Goal: Information Seeking & Learning: Learn about a topic

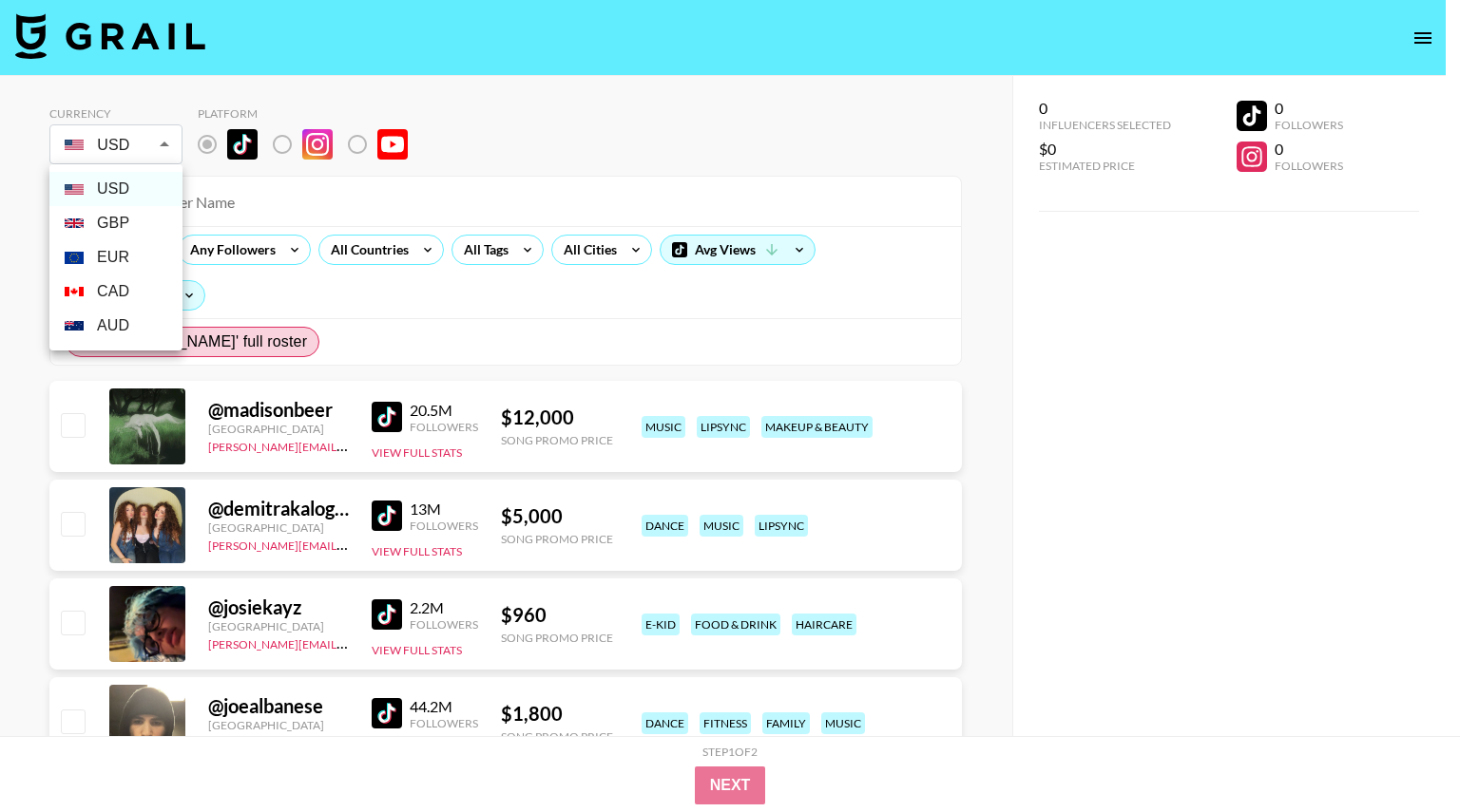
click at [171, 150] on div at bounding box center [730, 406] width 1460 height 812
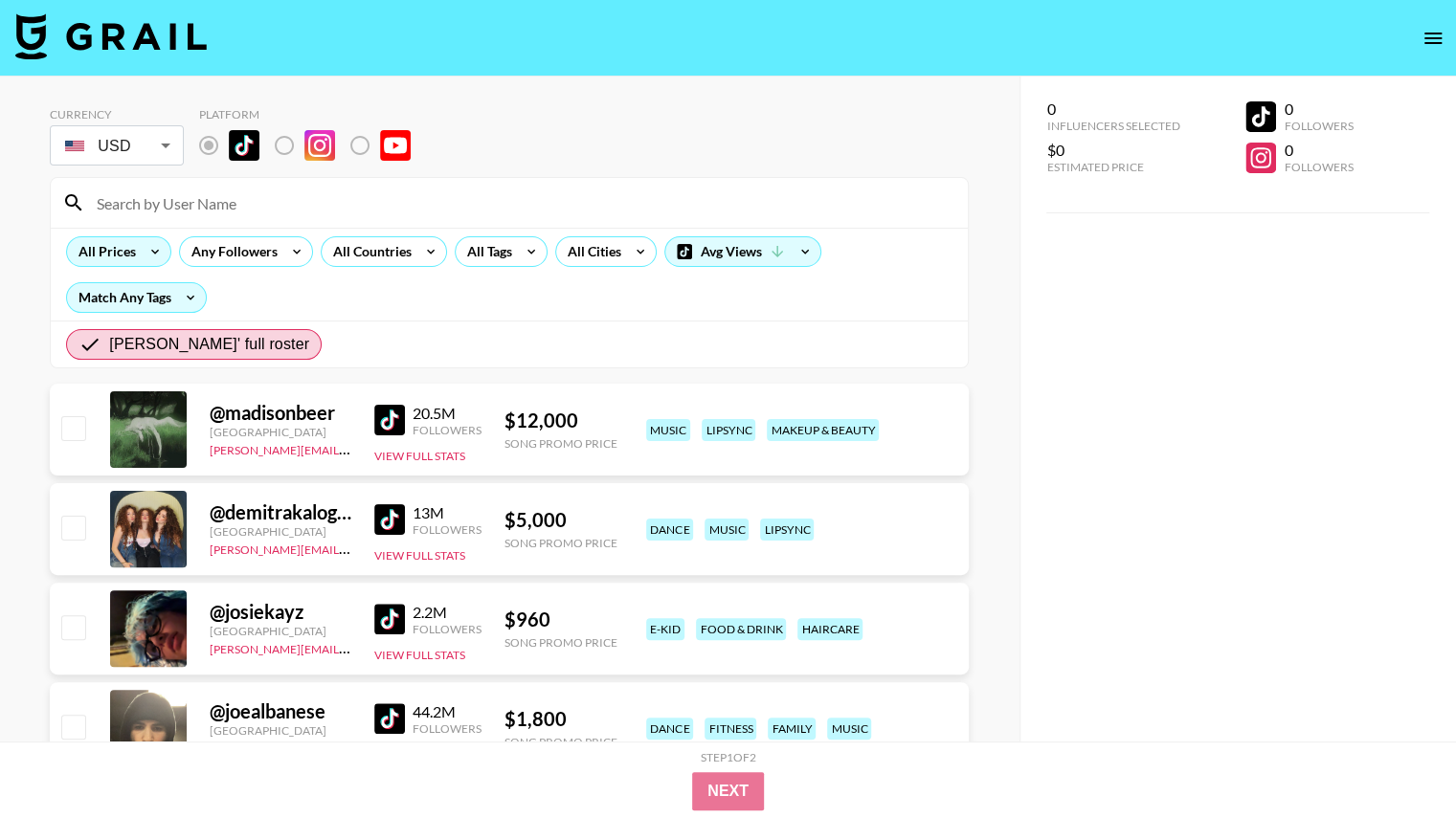
click at [144, 249] on icon at bounding box center [155, 251] width 30 height 28
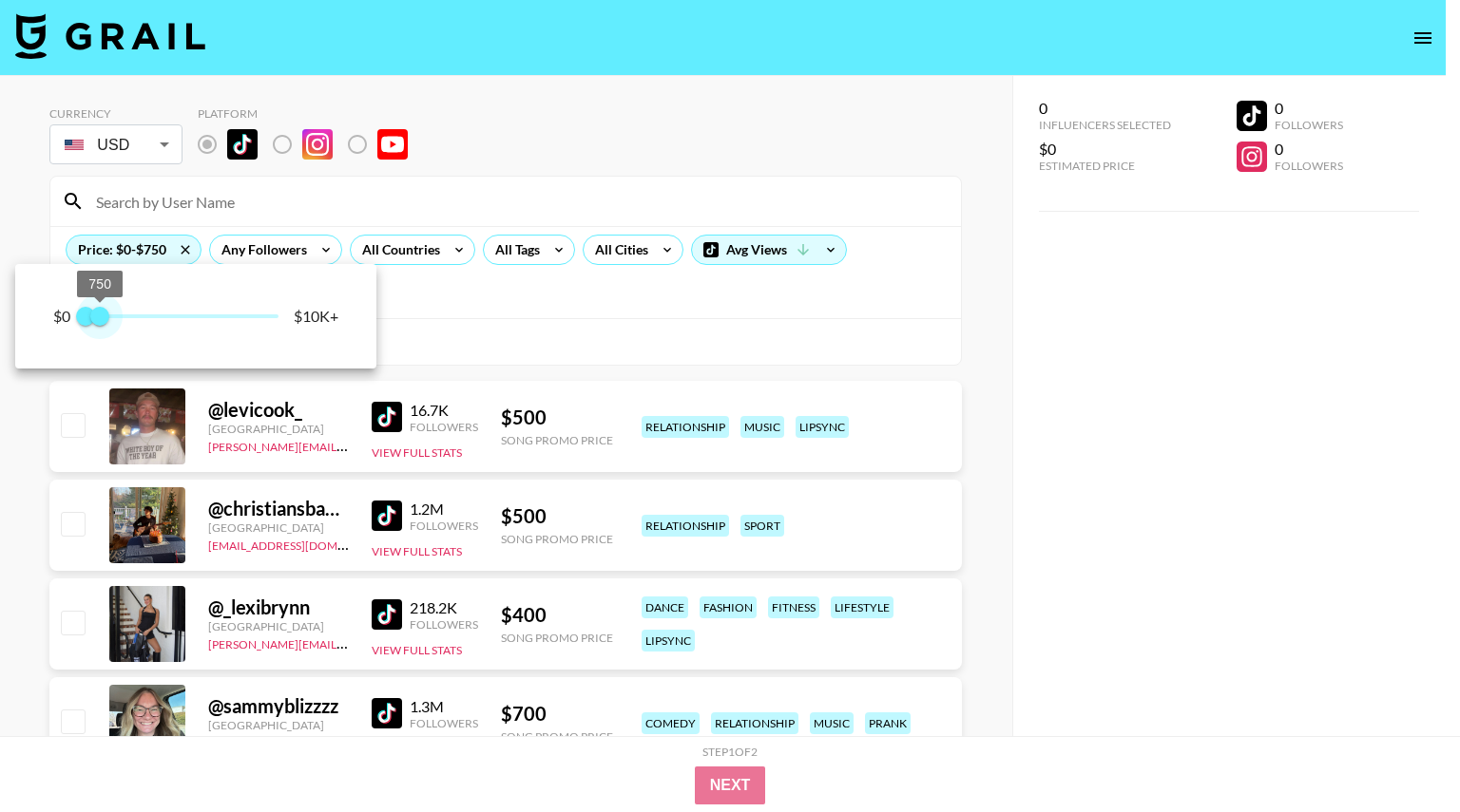
type input "500"
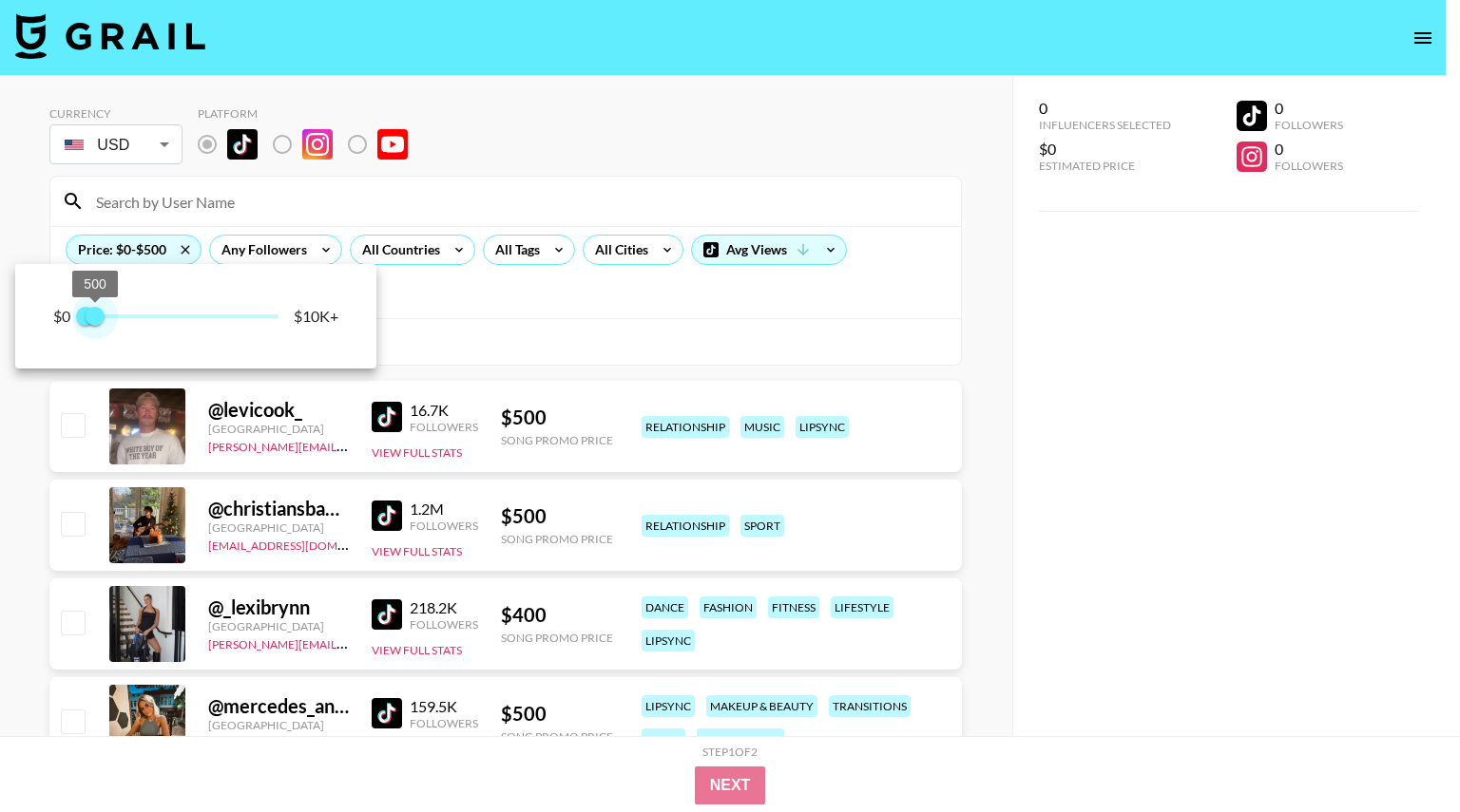
drag, startPoint x: 281, startPoint y: 324, endPoint x: 98, endPoint y: 359, distance: 186.3
click at [98, 359] on div "$0 0 500 $10K+" at bounding box center [196, 316] width 361 height 104
click at [715, 335] on div at bounding box center [730, 406] width 1460 height 812
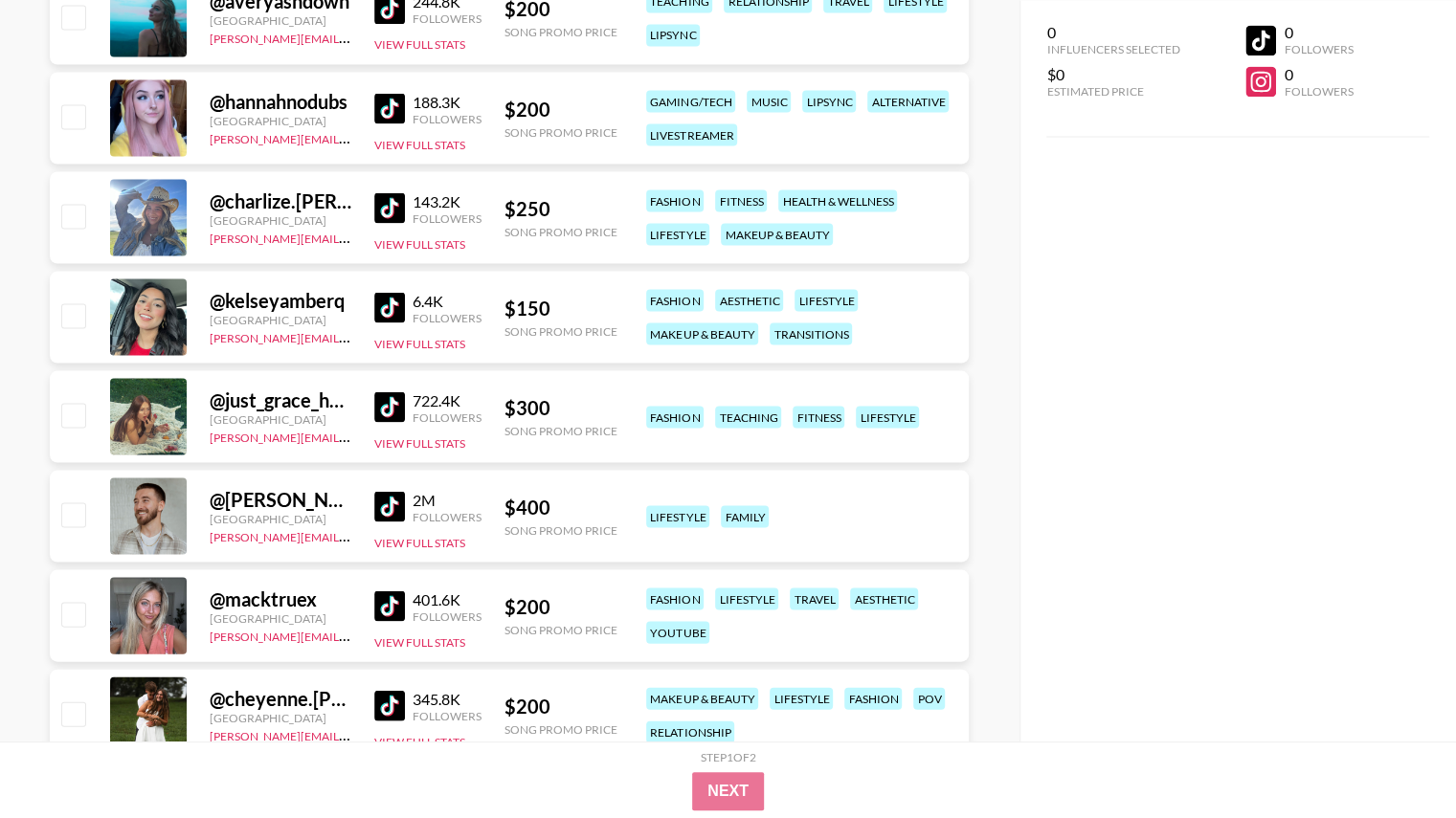
scroll to position [2103, 0]
click at [430, 447] on div "722.4K Followers View Full Stats" at bounding box center [427, 416] width 107 height 68
click at [420, 439] on button "View Full Stats" at bounding box center [419, 443] width 91 height 15
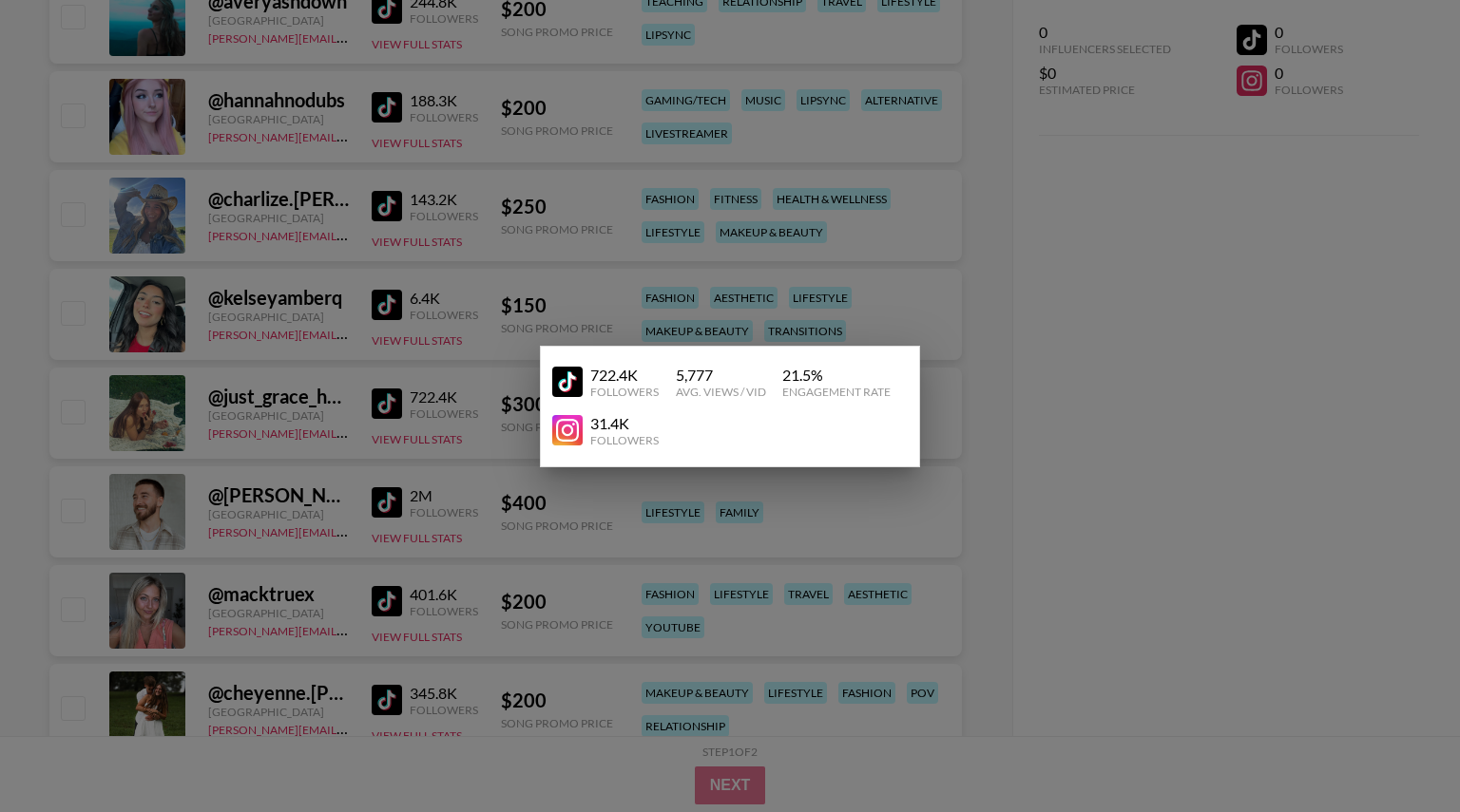
click at [572, 426] on img at bounding box center [567, 430] width 30 height 30
click at [574, 378] on img at bounding box center [567, 381] width 30 height 30
click at [424, 313] on div at bounding box center [730, 406] width 1460 height 812
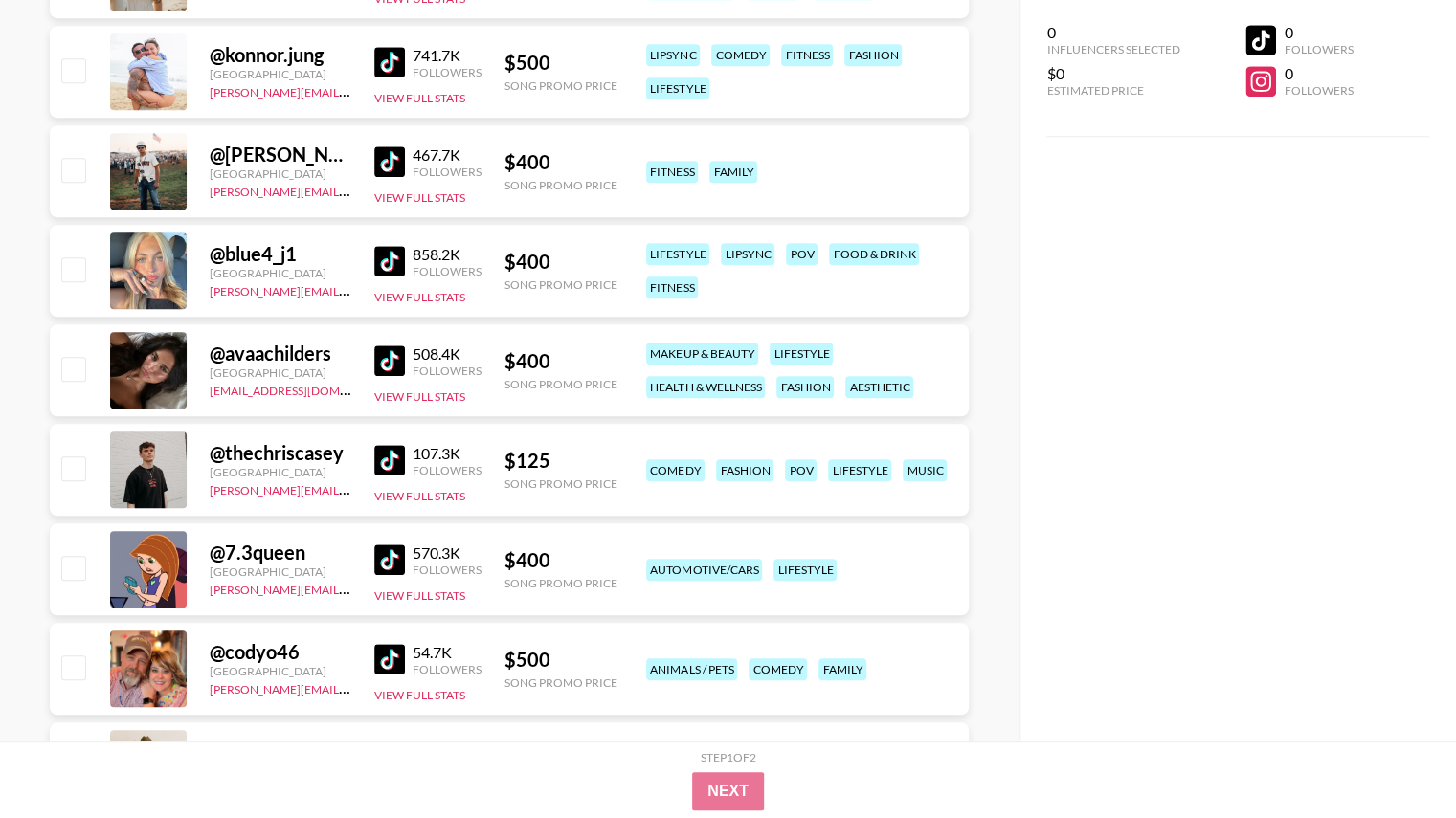
scroll to position [857, 0]
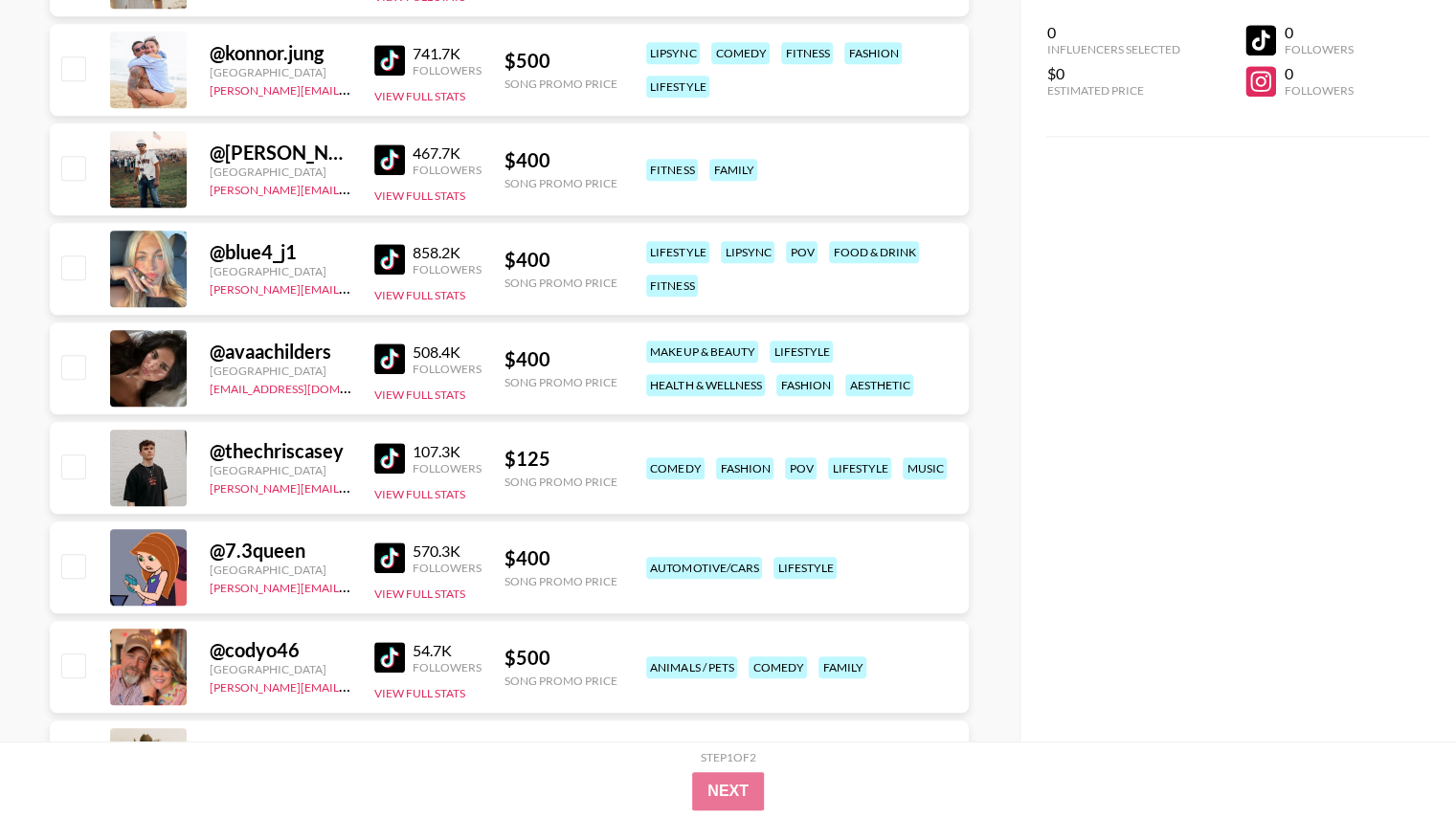
click at [394, 352] on img at bounding box center [389, 359] width 30 height 30
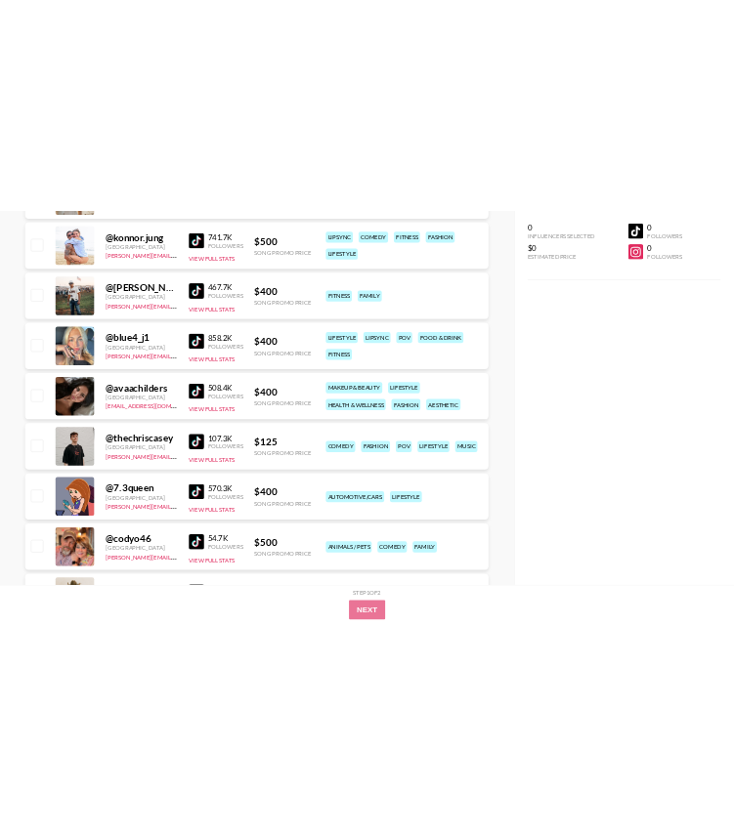
scroll to position [1106, 0]
